Goal: Navigation & Orientation: Find specific page/section

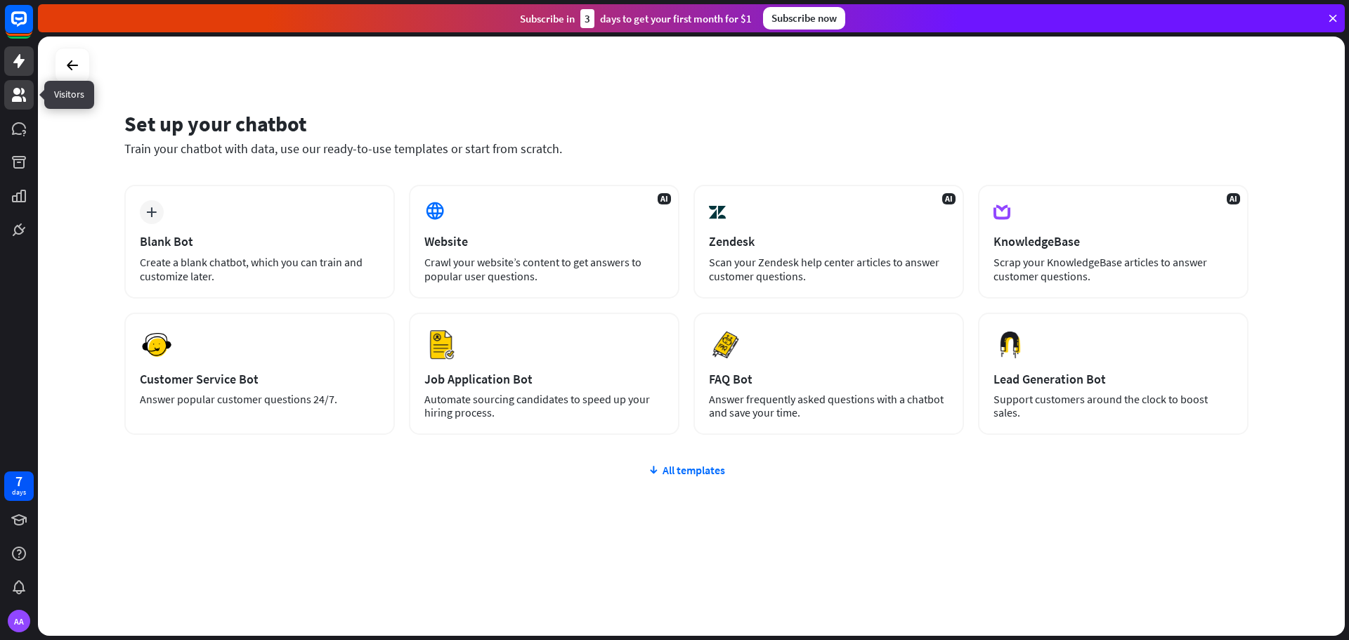
click at [19, 92] on icon at bounding box center [19, 95] width 14 height 14
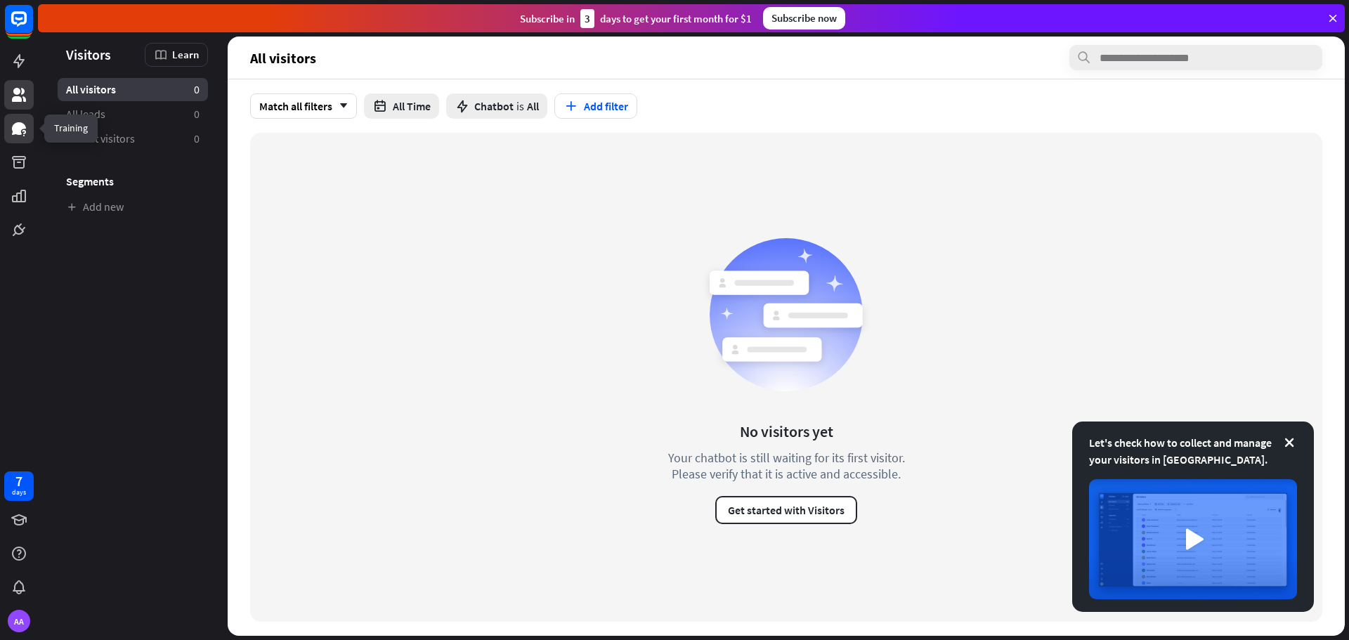
click at [19, 133] on icon at bounding box center [19, 128] width 14 height 13
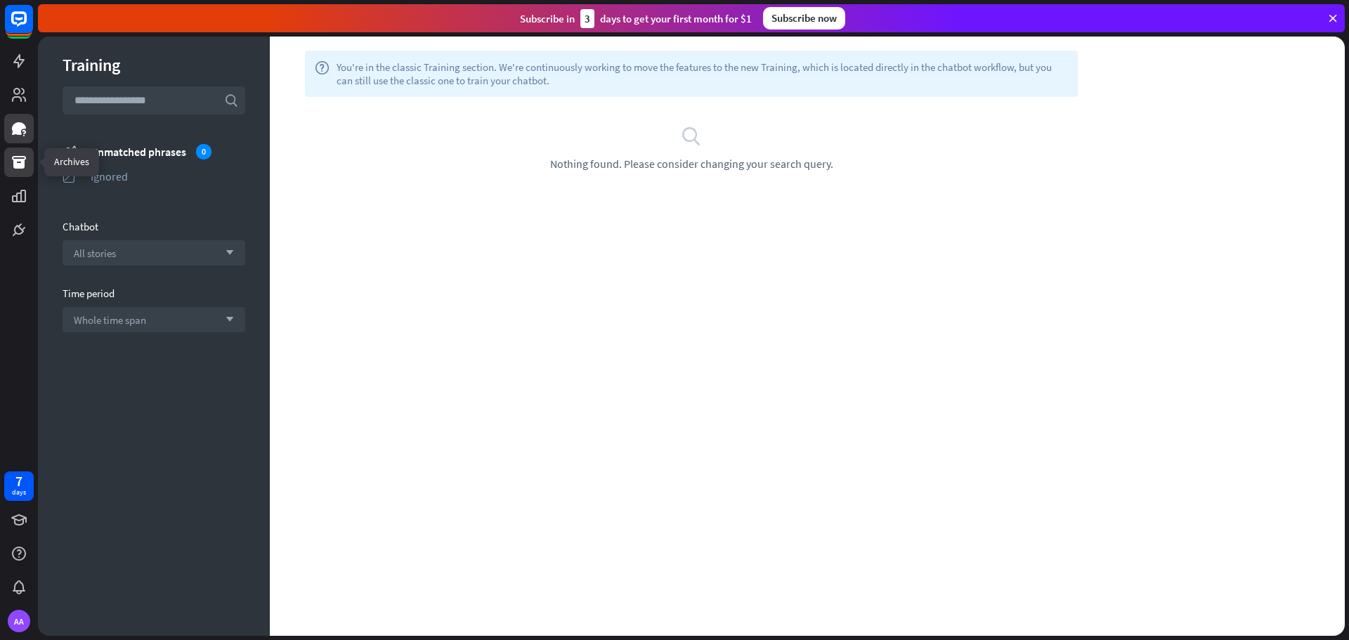
click at [21, 166] on icon at bounding box center [19, 162] width 14 height 13
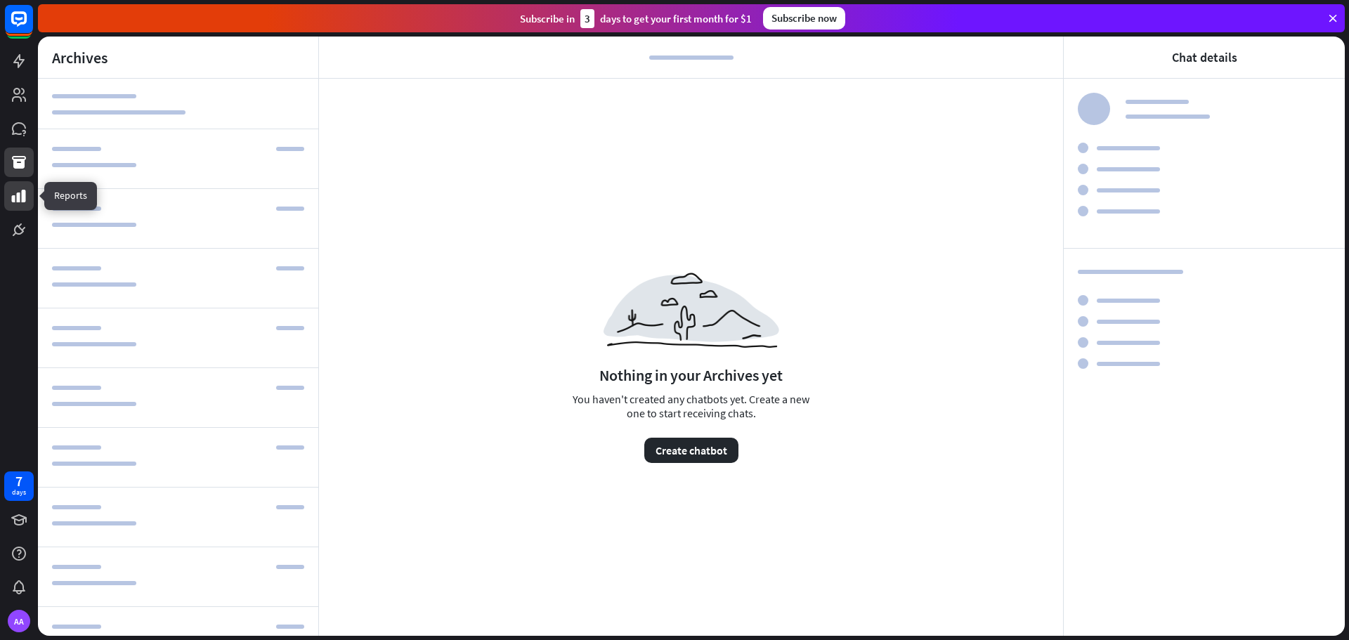
click at [16, 192] on icon at bounding box center [19, 196] width 17 height 17
